Goal: Information Seeking & Learning: Learn about a topic

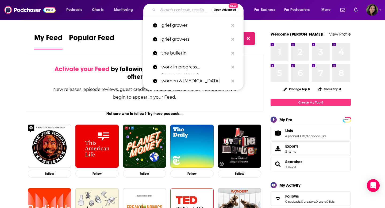
click at [176, 12] on input "Search podcasts, credits, & more..." at bounding box center [184, 10] width 53 height 9
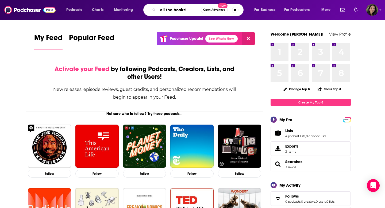
type input "all the books!"
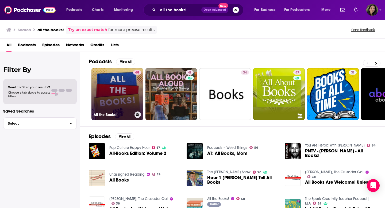
click at [119, 83] on link "68 All the Books!" at bounding box center [117, 94] width 52 height 52
